Goal: Information Seeking & Learning: Compare options

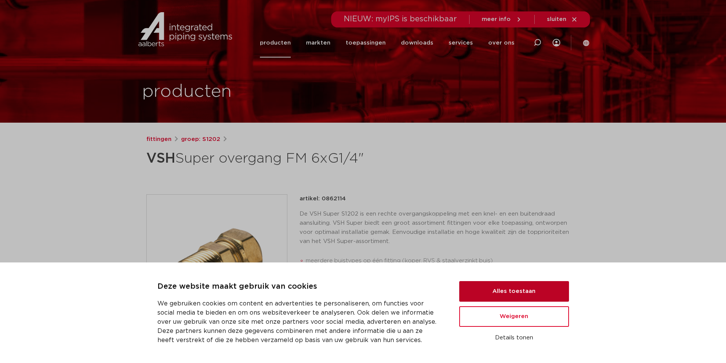
click at [517, 290] on button "Alles toestaan" at bounding box center [514, 291] width 110 height 21
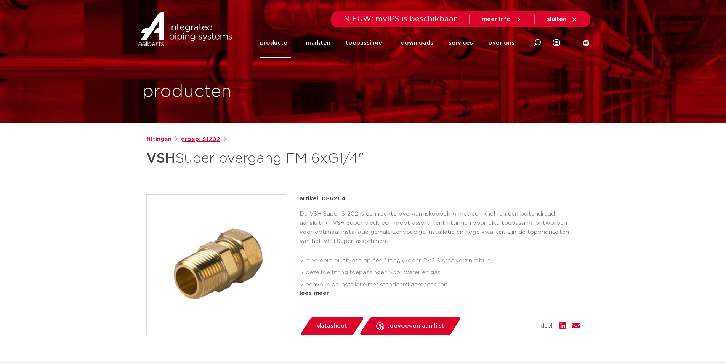
click at [202, 140] on link "groep: S1202" at bounding box center [200, 139] width 39 height 9
click at [164, 139] on link "fittingen" at bounding box center [158, 139] width 25 height 9
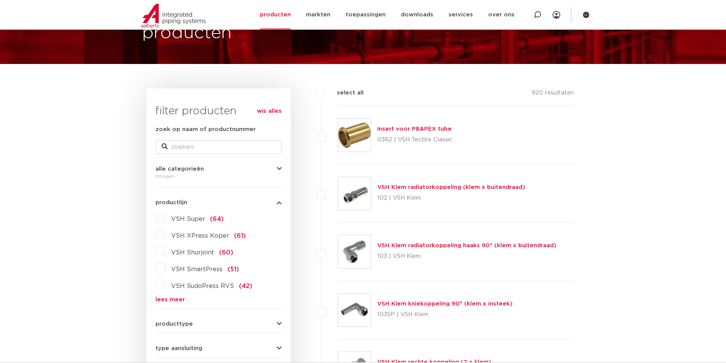
scroll to position [76, 0]
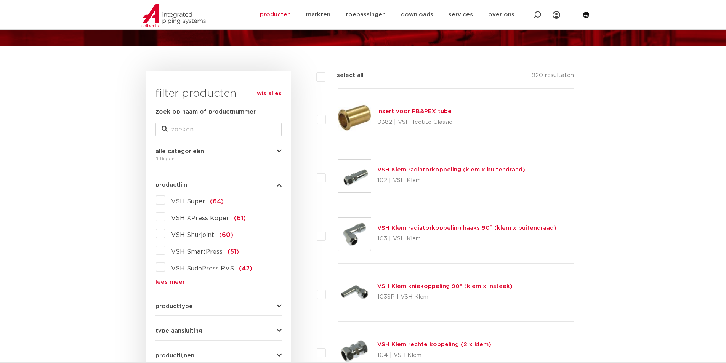
click at [188, 200] on span "VSH Super" at bounding box center [188, 202] width 34 height 6
click at [0, 0] on input "VSH Super (64)" at bounding box center [0, 0] width 0 height 0
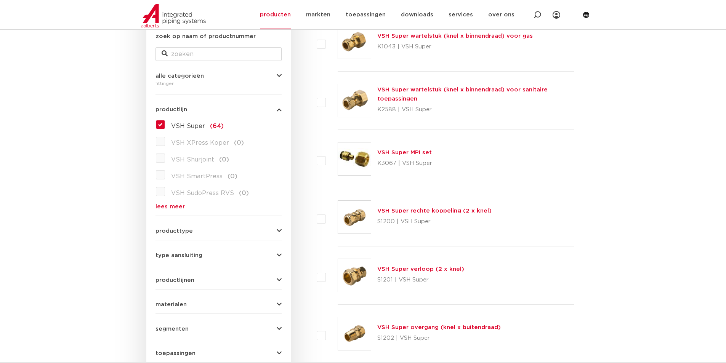
scroll to position [153, 0]
click at [425, 211] on link "VSH Super rechte koppeling (2 x knel)" at bounding box center [434, 210] width 114 height 6
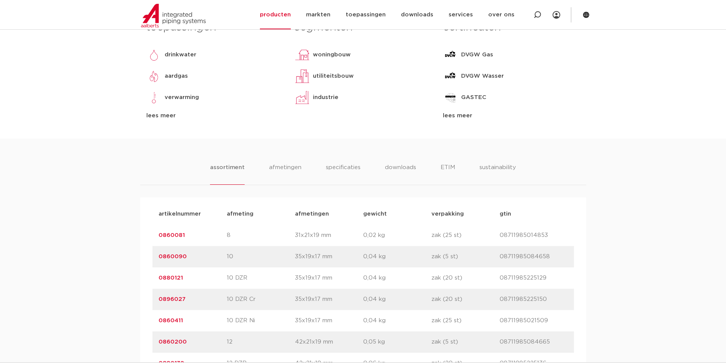
scroll to position [114, 0]
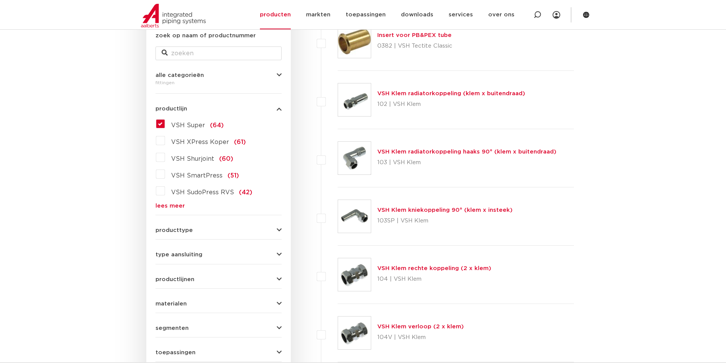
click at [165, 122] on label "VSH Super (64)" at bounding box center [194, 124] width 59 height 12
click at [0, 0] on input "VSH Super (64)" at bounding box center [0, 0] width 0 height 0
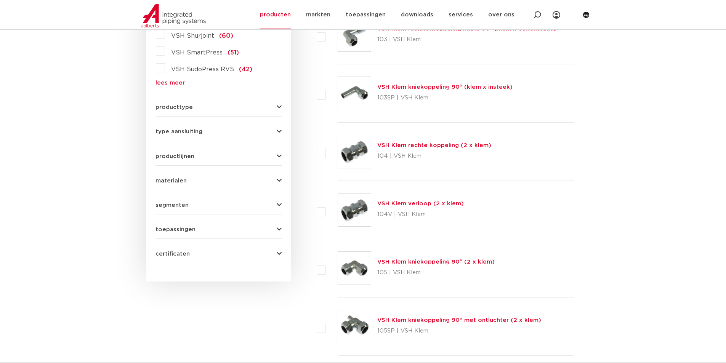
scroll to position [362, 0]
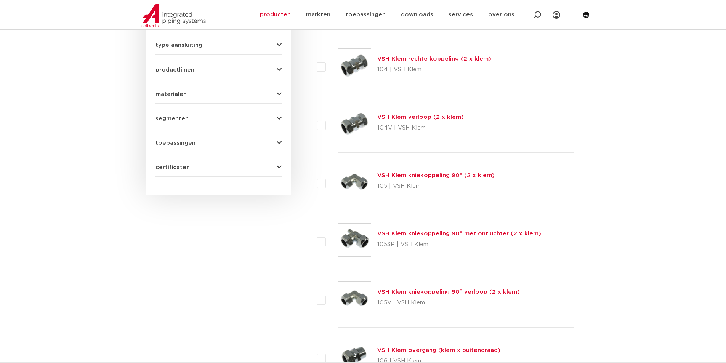
click at [433, 122] on p "104V | VSH Klem" at bounding box center [420, 128] width 87 height 12
click at [433, 119] on link "VSH Klem verloop (2 x klem)" at bounding box center [420, 117] width 87 height 6
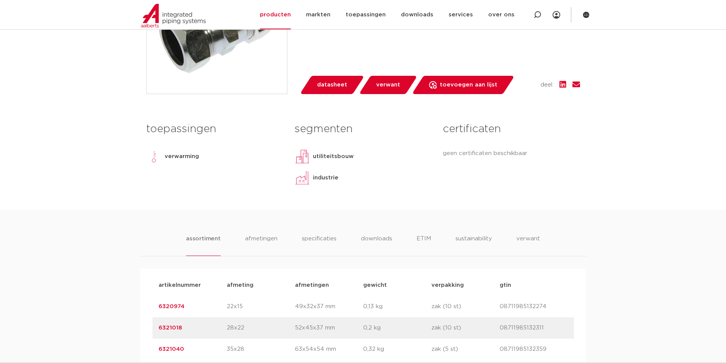
scroll to position [343, 0]
